Goal: Information Seeking & Learning: Learn about a topic

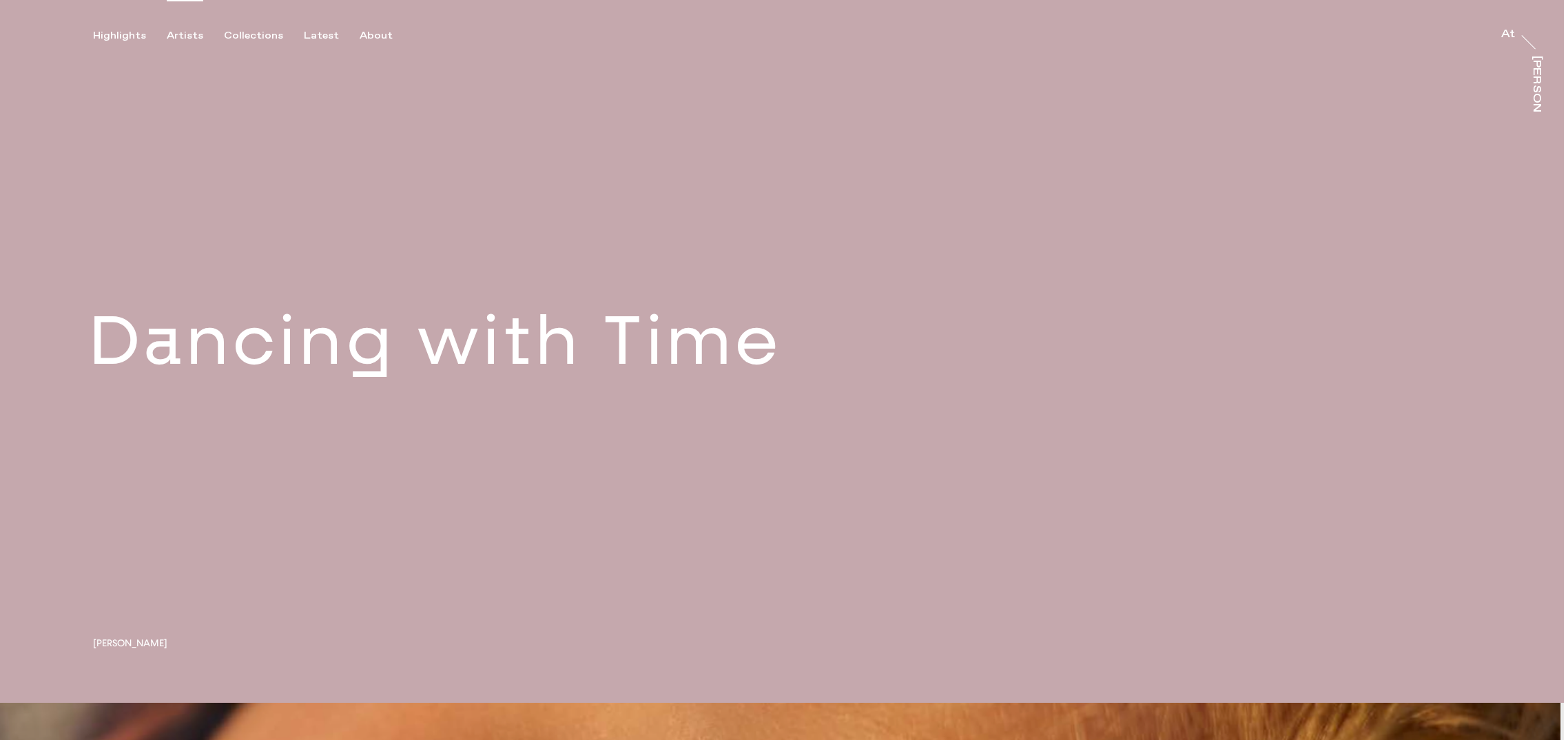
click at [198, 37] on div "Artists" at bounding box center [185, 36] width 37 height 12
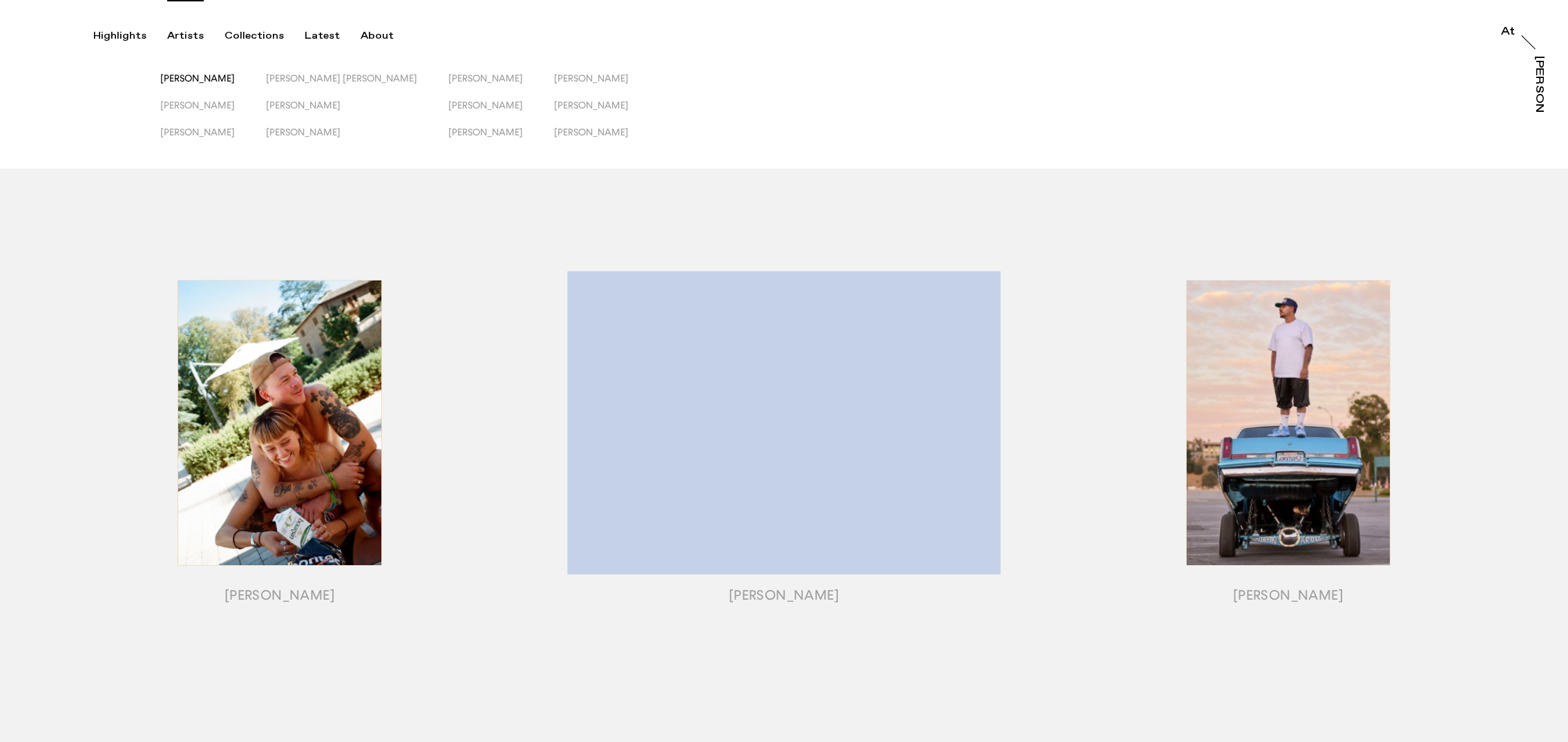
drag, startPoint x: 225, startPoint y: 78, endPoint x: 216, endPoint y: 88, distance: 13.5
click at [225, 78] on span "[PERSON_NAME]" at bounding box center [198, 78] width 75 height 11
click at [200, 101] on span "[PERSON_NAME]" at bounding box center [198, 105] width 75 height 11
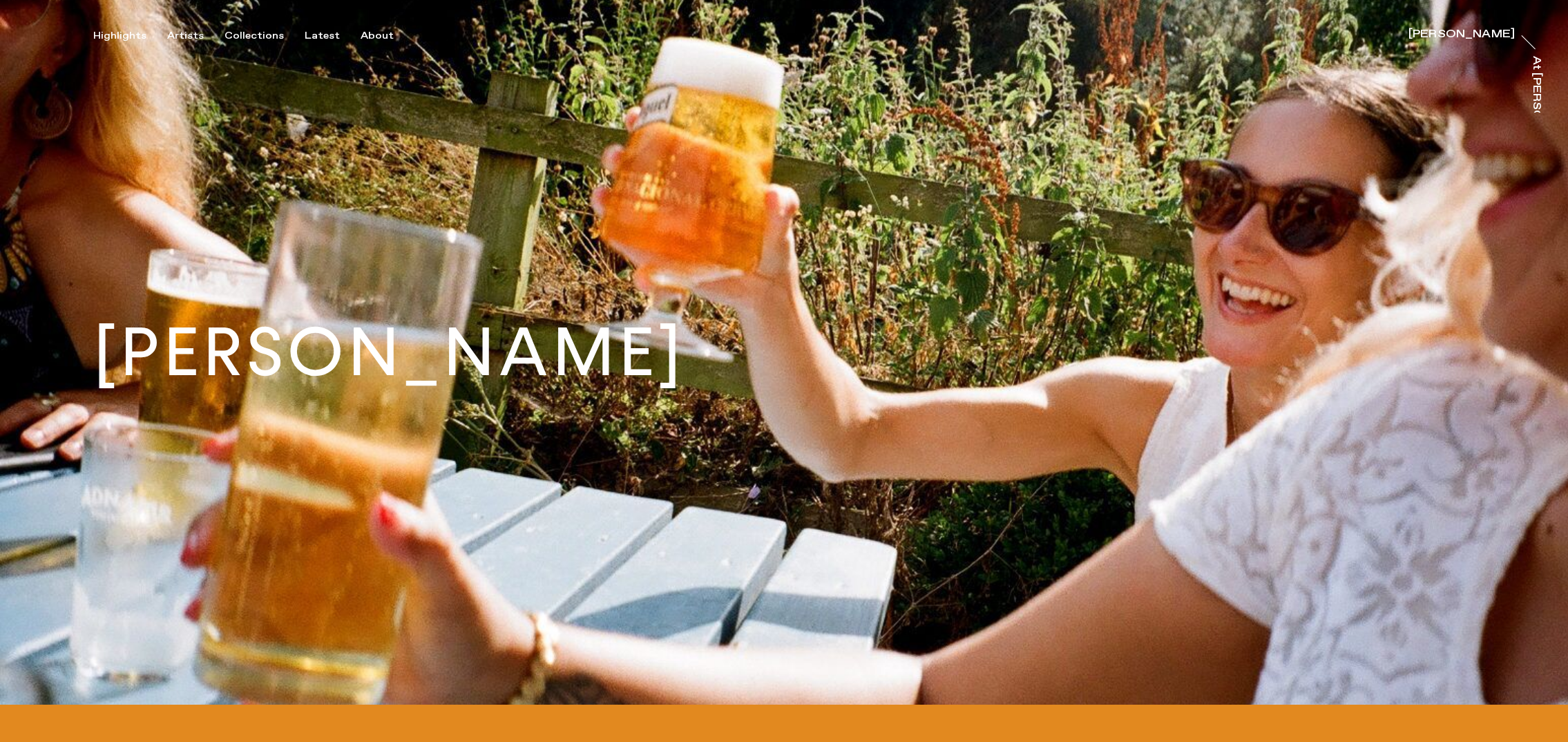
scroll to position [6, 0]
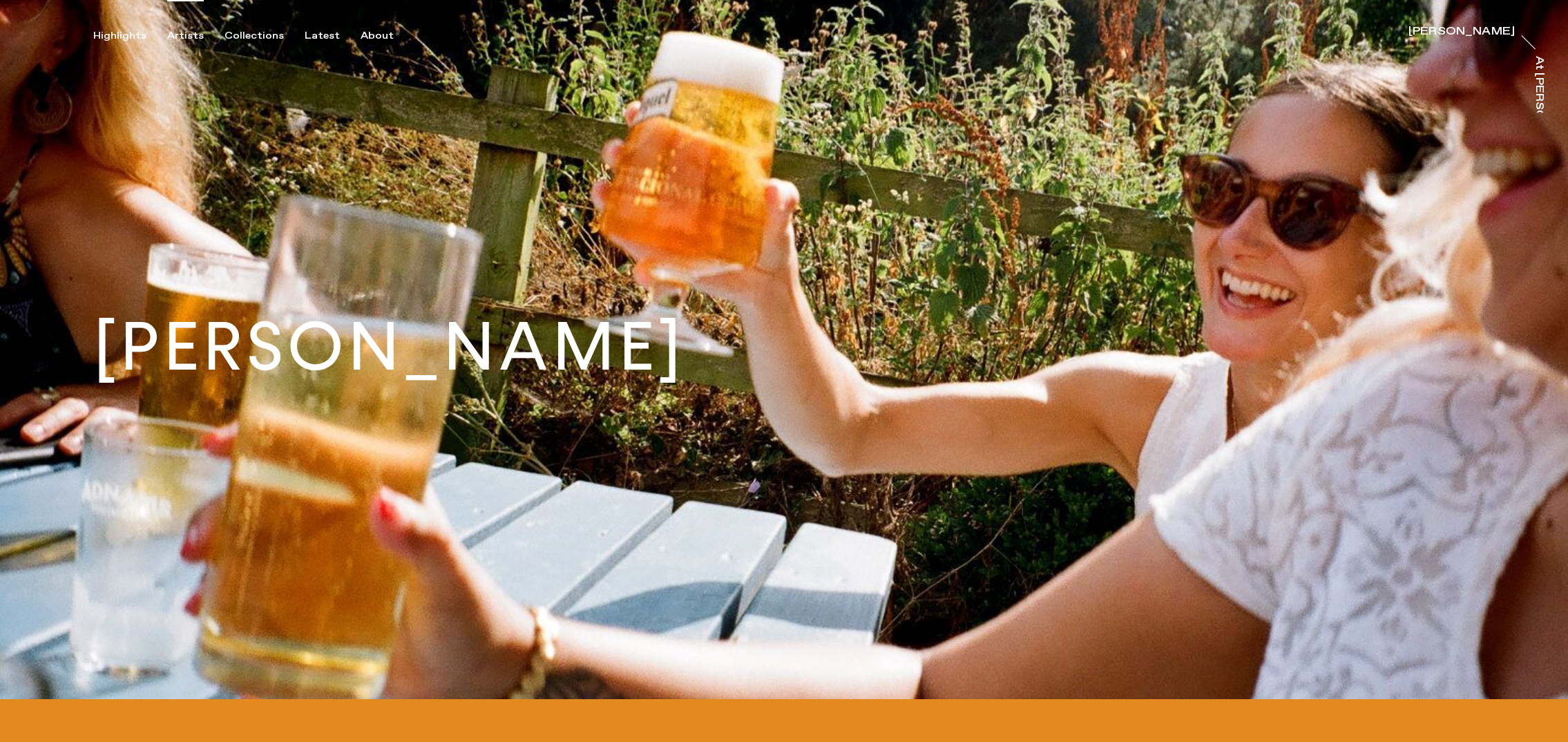
click at [180, 31] on div "Artists" at bounding box center [185, 36] width 37 height 12
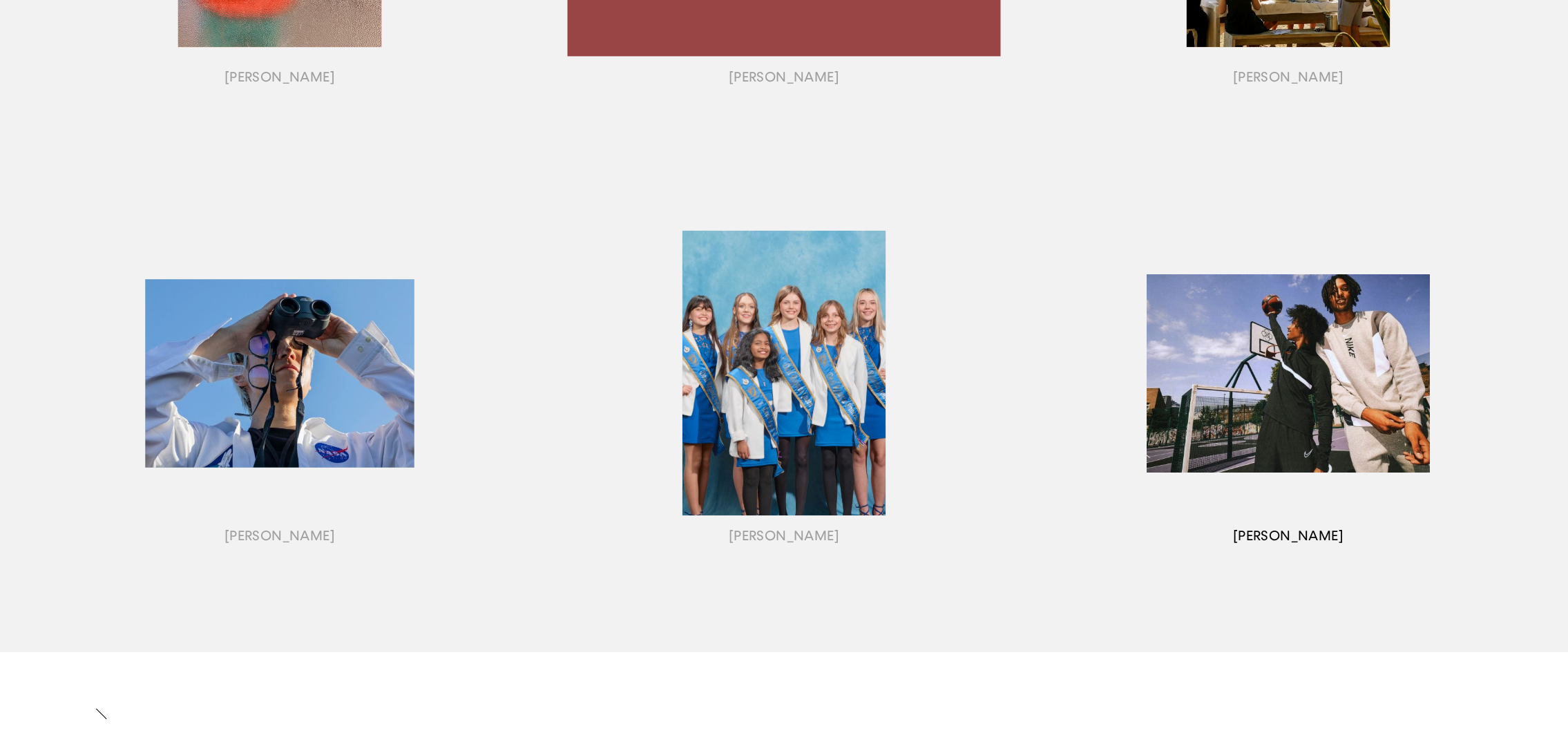
scroll to position [1453, 0]
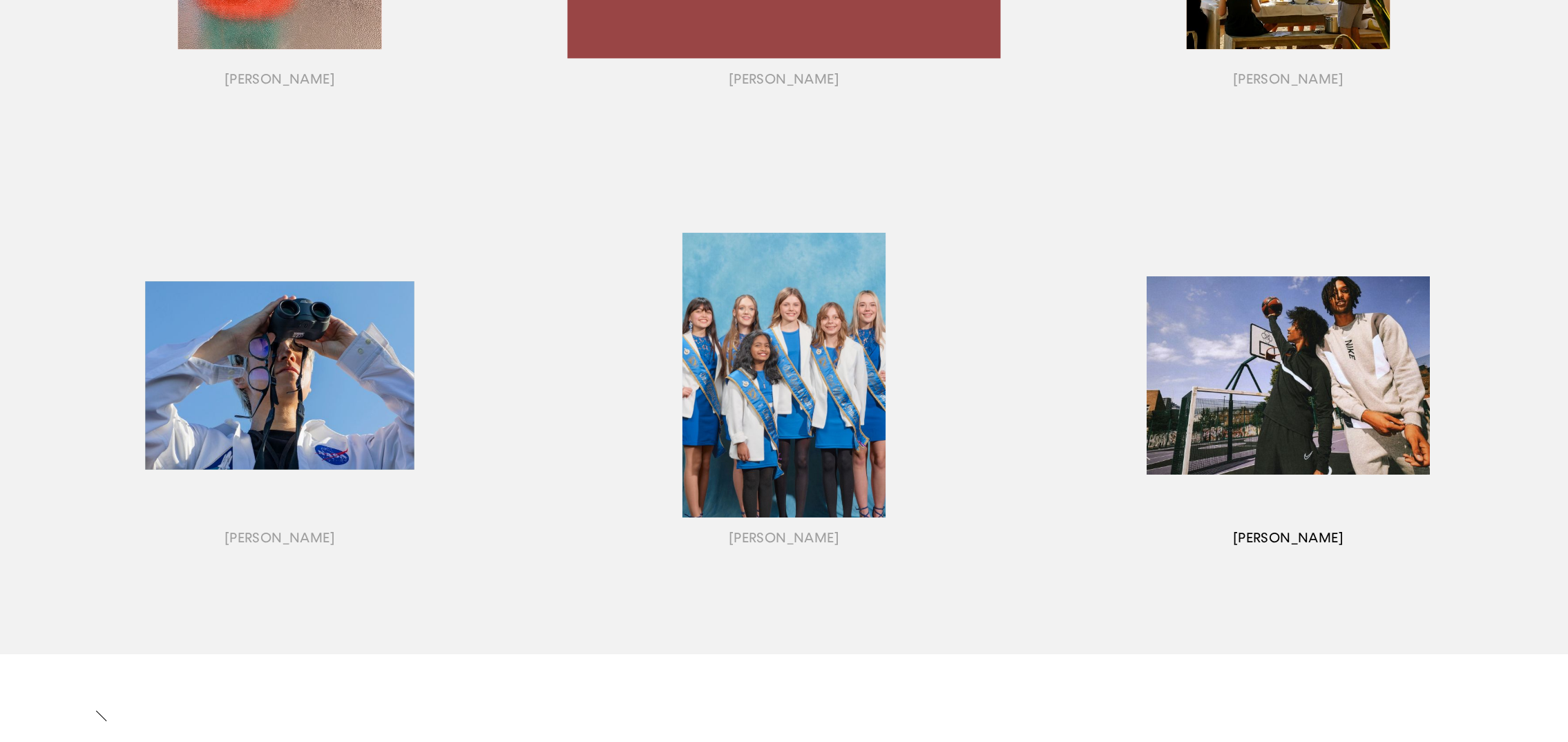
click at [1208, 393] on div "button" at bounding box center [1288, 392] width 504 height 431
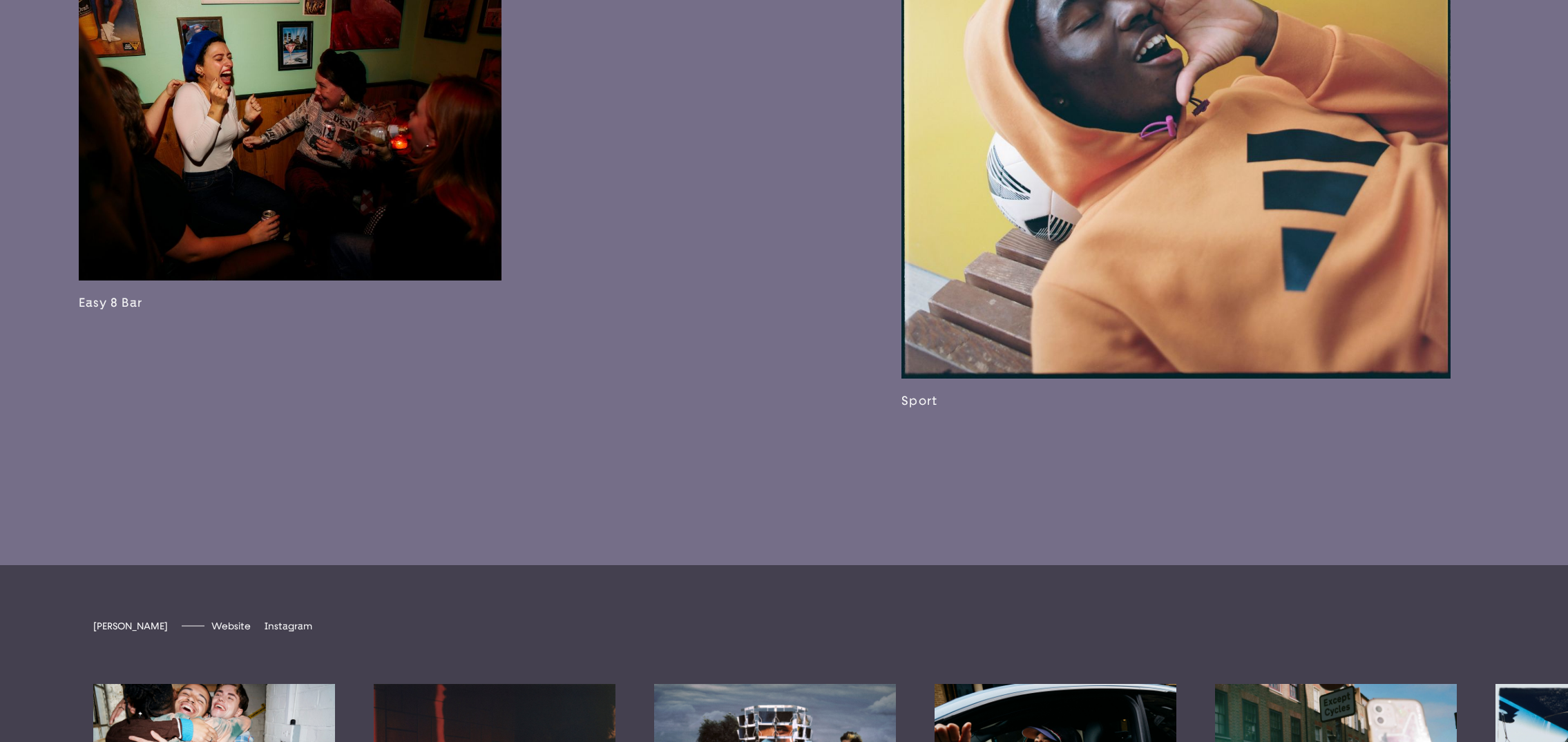
scroll to position [3767, 0]
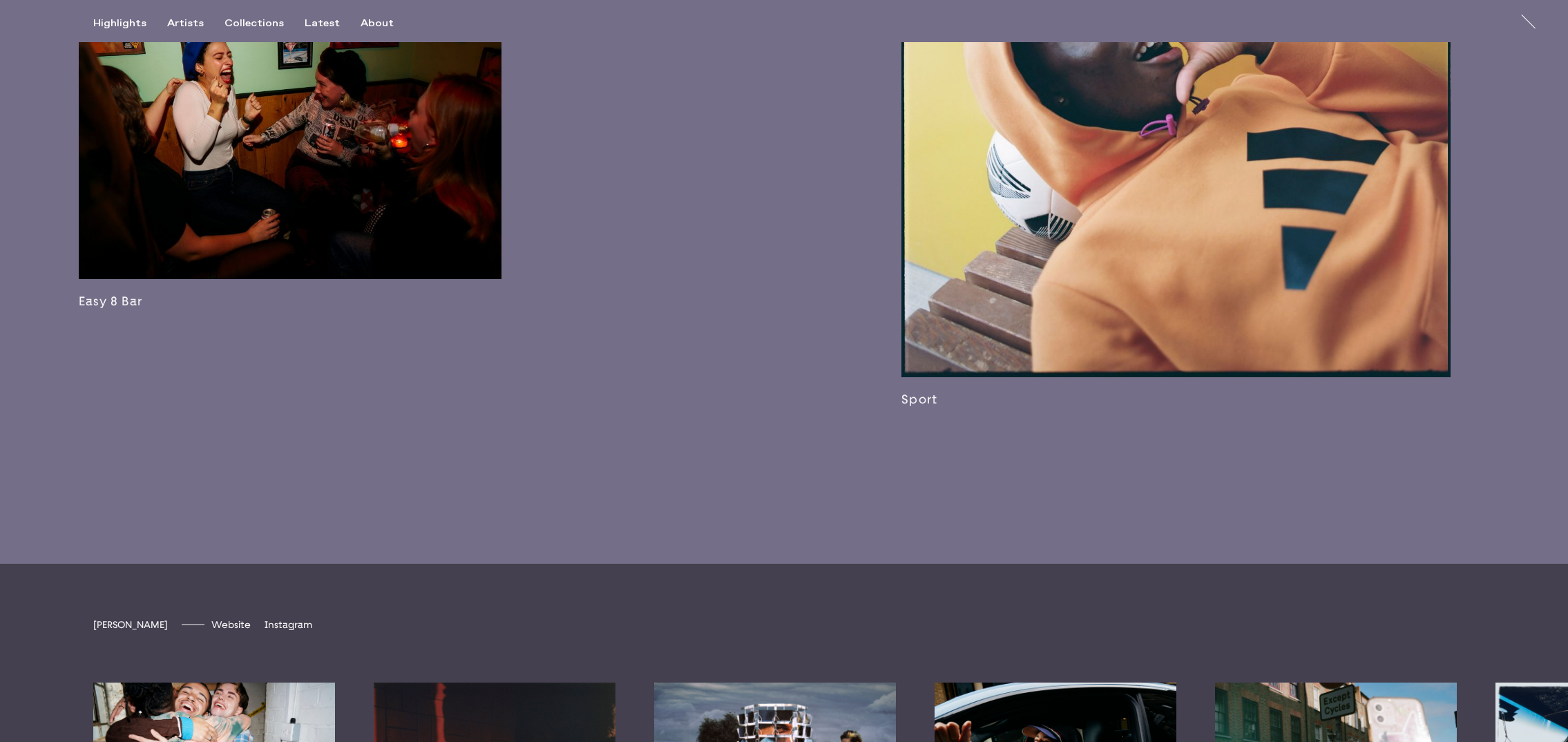
click at [1153, 402] on link at bounding box center [1176, 53] width 549 height 709
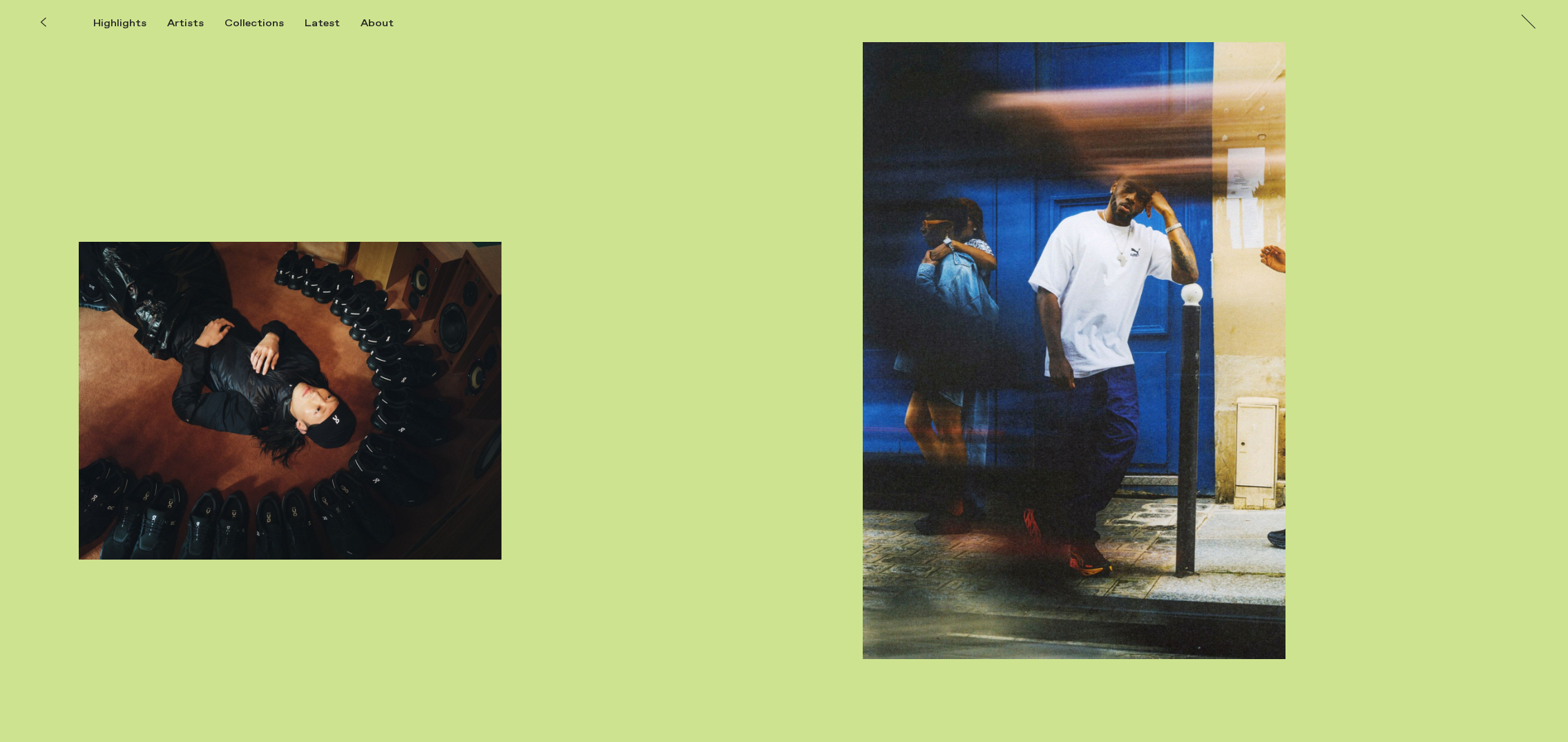
scroll to position [6636, 0]
